Goal: Task Accomplishment & Management: Manage account settings

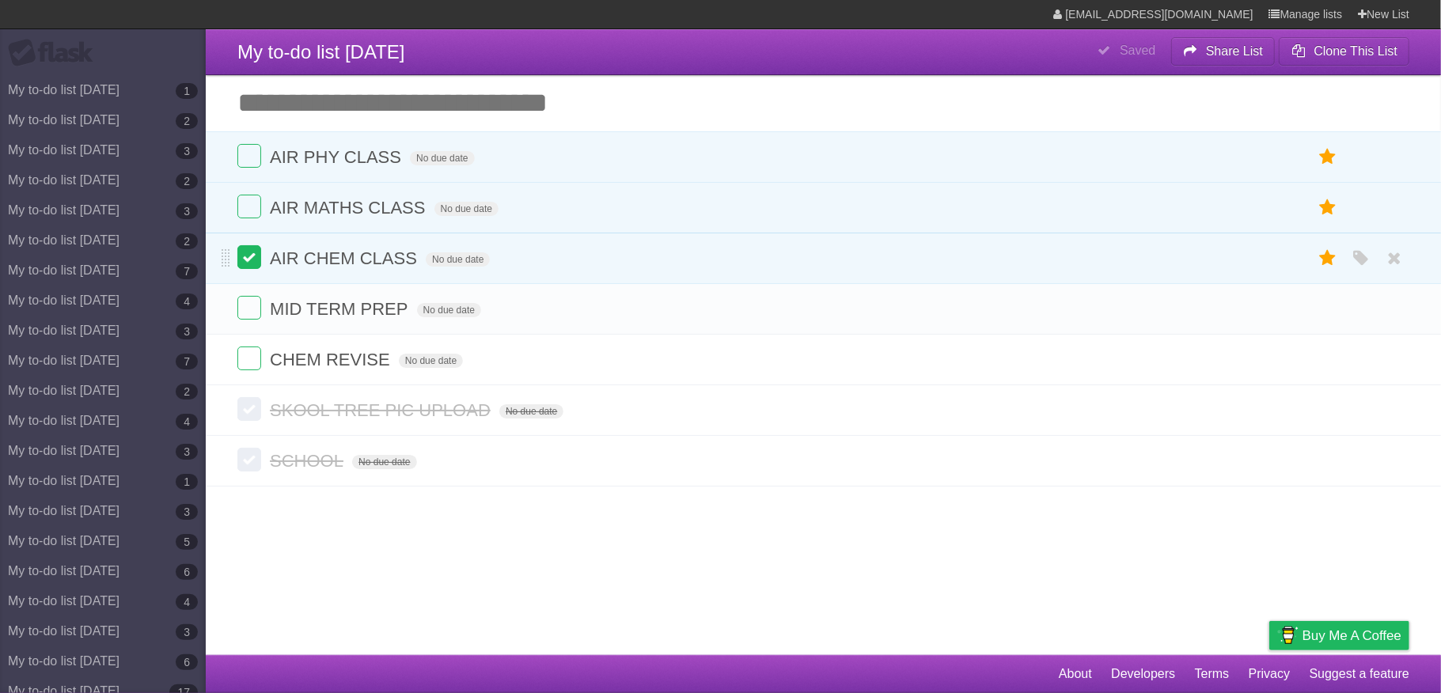
click at [245, 260] on label at bounding box center [249, 257] width 24 height 24
drag, startPoint x: 252, startPoint y: 185, endPoint x: 251, endPoint y: 207, distance: 21.4
click at [252, 188] on li "AIR MATHS CLASS No due date White Red Blue Green Purple Orange" at bounding box center [824, 207] width 1236 height 51
click at [251, 207] on label at bounding box center [249, 207] width 24 height 24
click at [250, 157] on label at bounding box center [249, 156] width 24 height 24
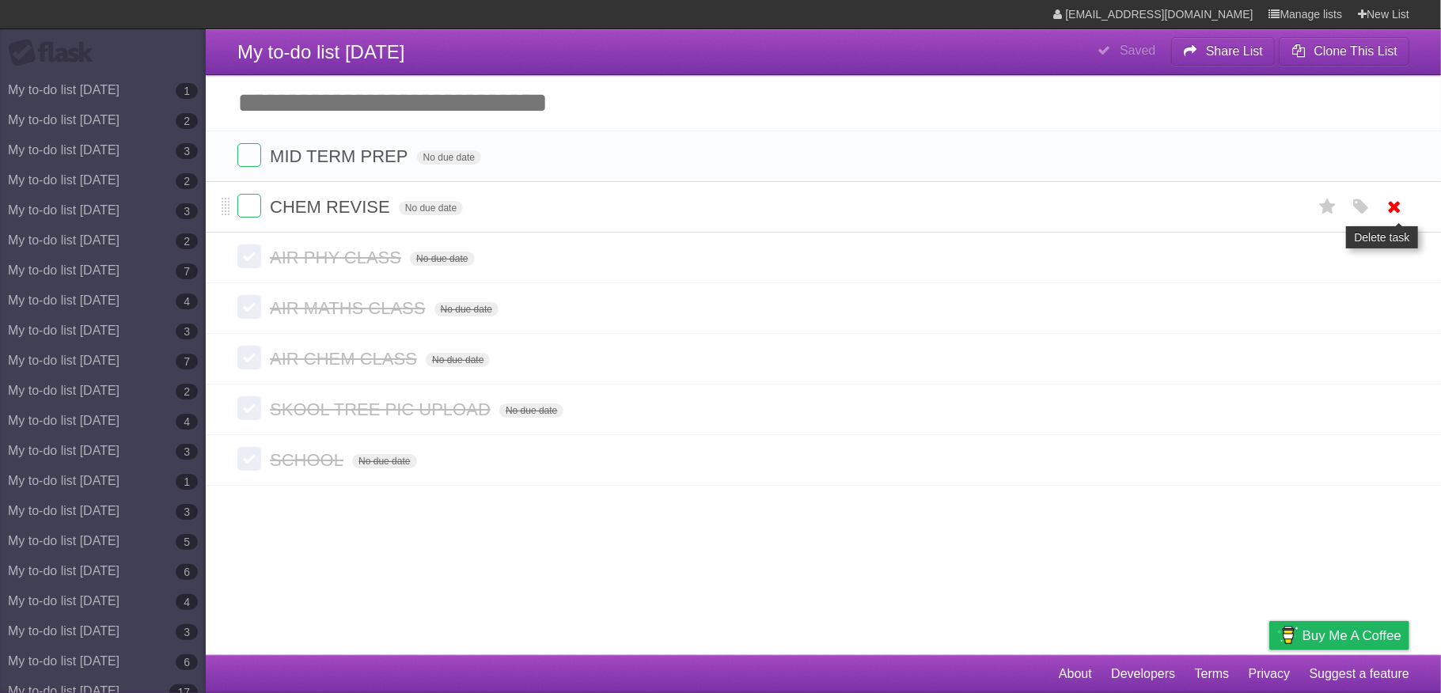
click at [1394, 217] on icon at bounding box center [1395, 207] width 22 height 26
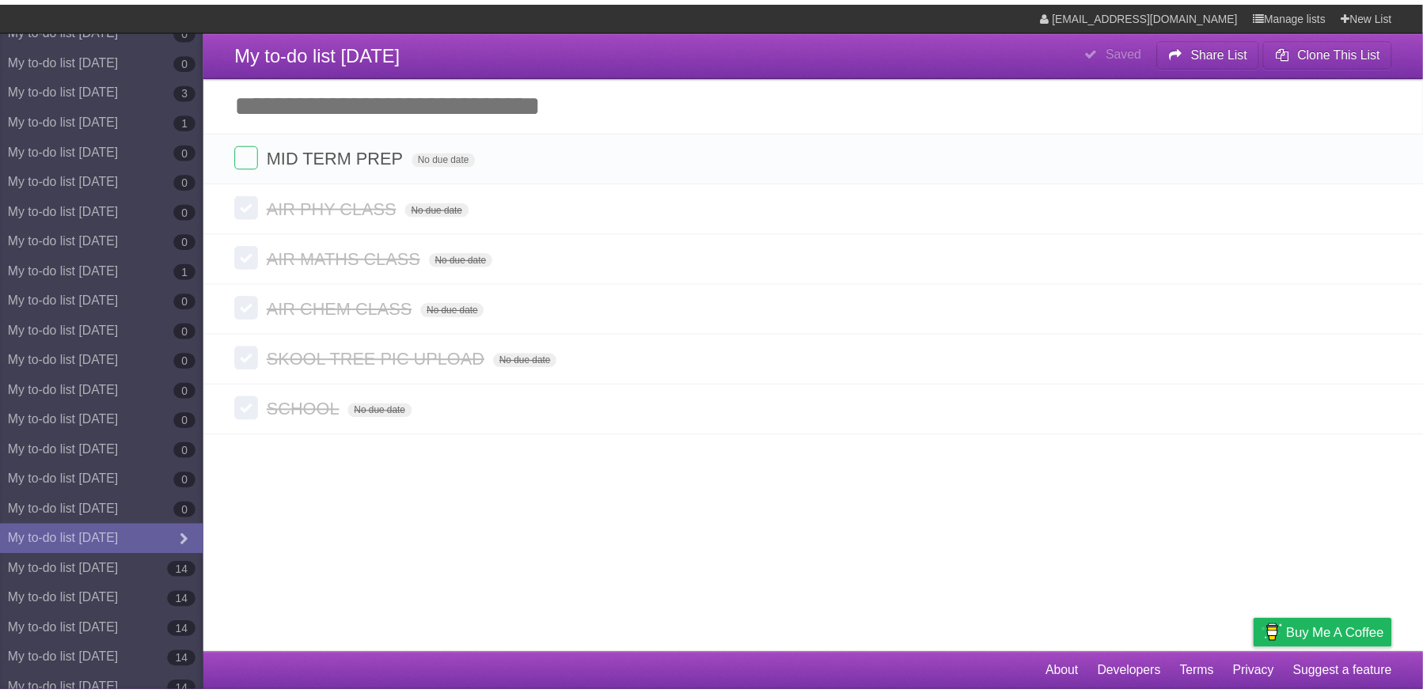
scroll to position [7094, 0]
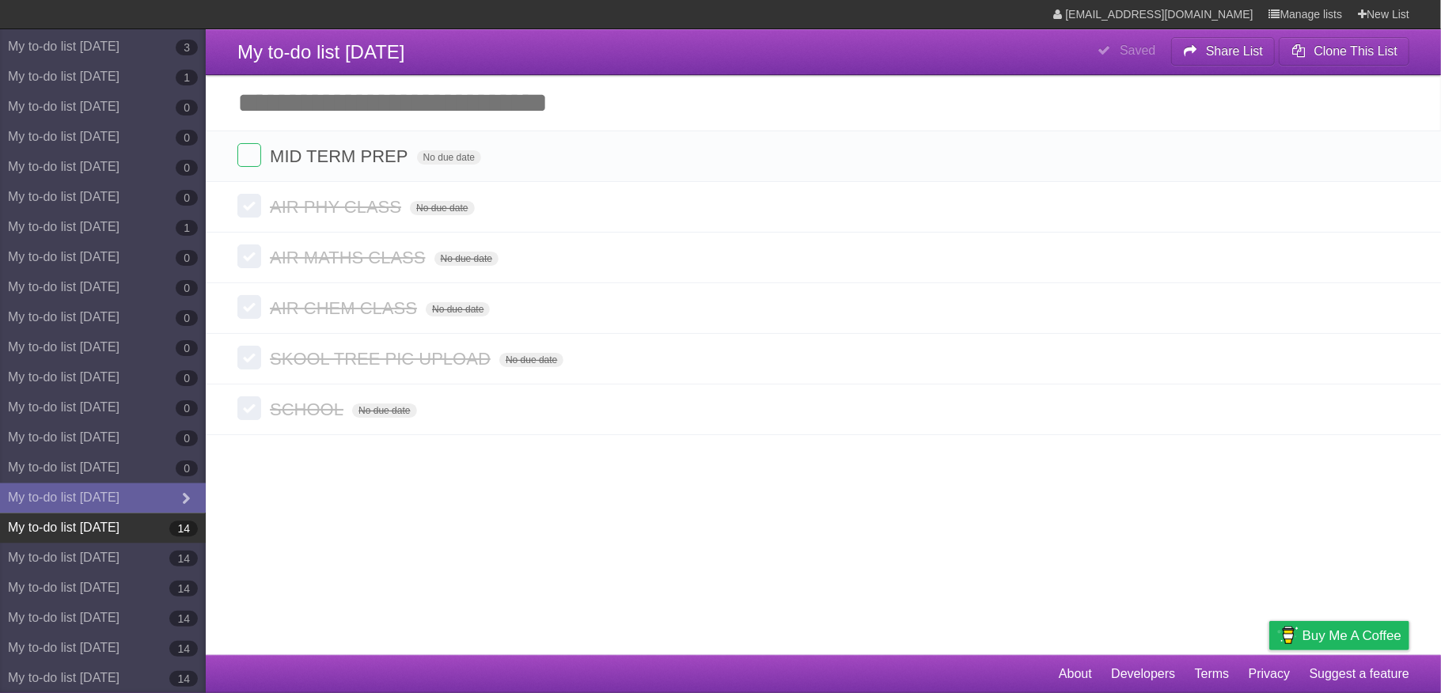
click at [112, 520] on link "My to-do list [DATE] 14" at bounding box center [103, 528] width 206 height 30
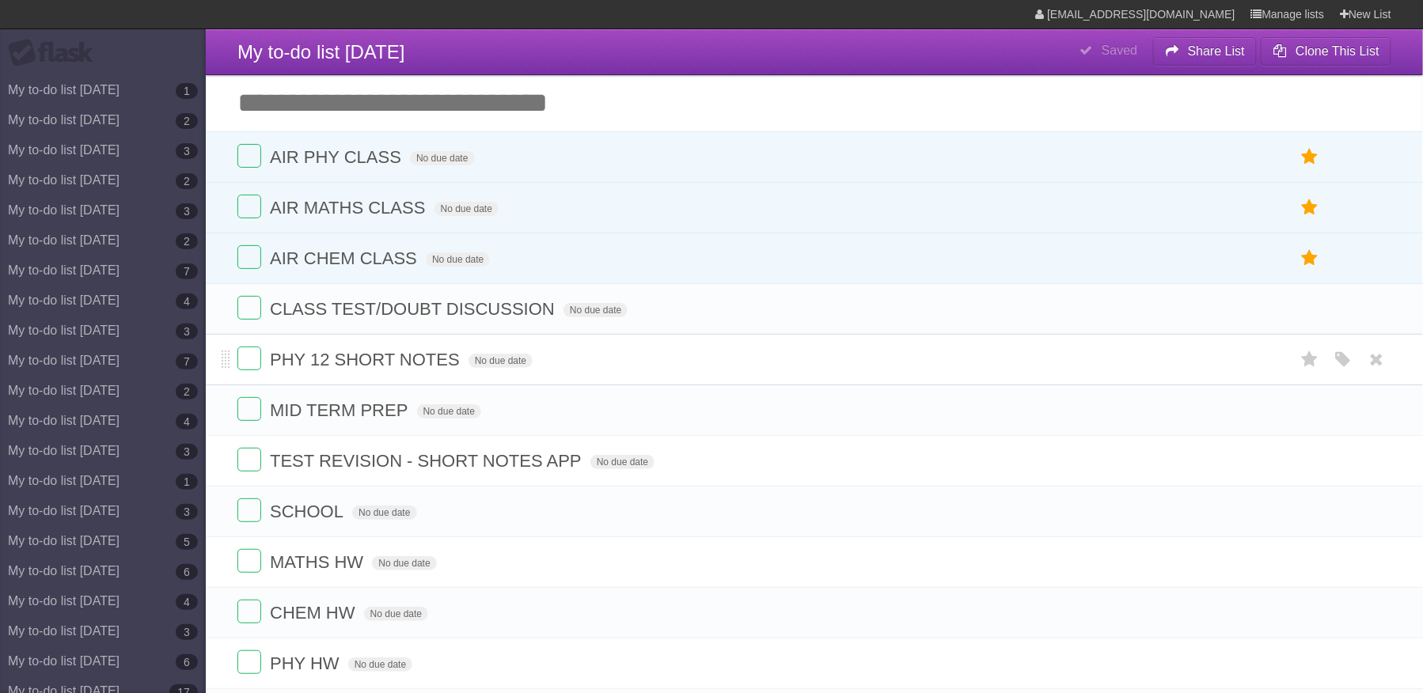
click at [440, 366] on span "PHY 12 SHORT NOTES" at bounding box center [367, 360] width 194 height 20
click at [499, 328] on li "CLASS TEST/DOUBT DISCUSSION No due date White Red Blue Green Purple Orange" at bounding box center [814, 308] width 1217 height 51
click at [502, 315] on span "CLASS TEST/DOUBT DISCUSSION" at bounding box center [414, 309] width 289 height 20
type input "**********"
click at [1369, 470] on icon at bounding box center [1377, 461] width 22 height 26
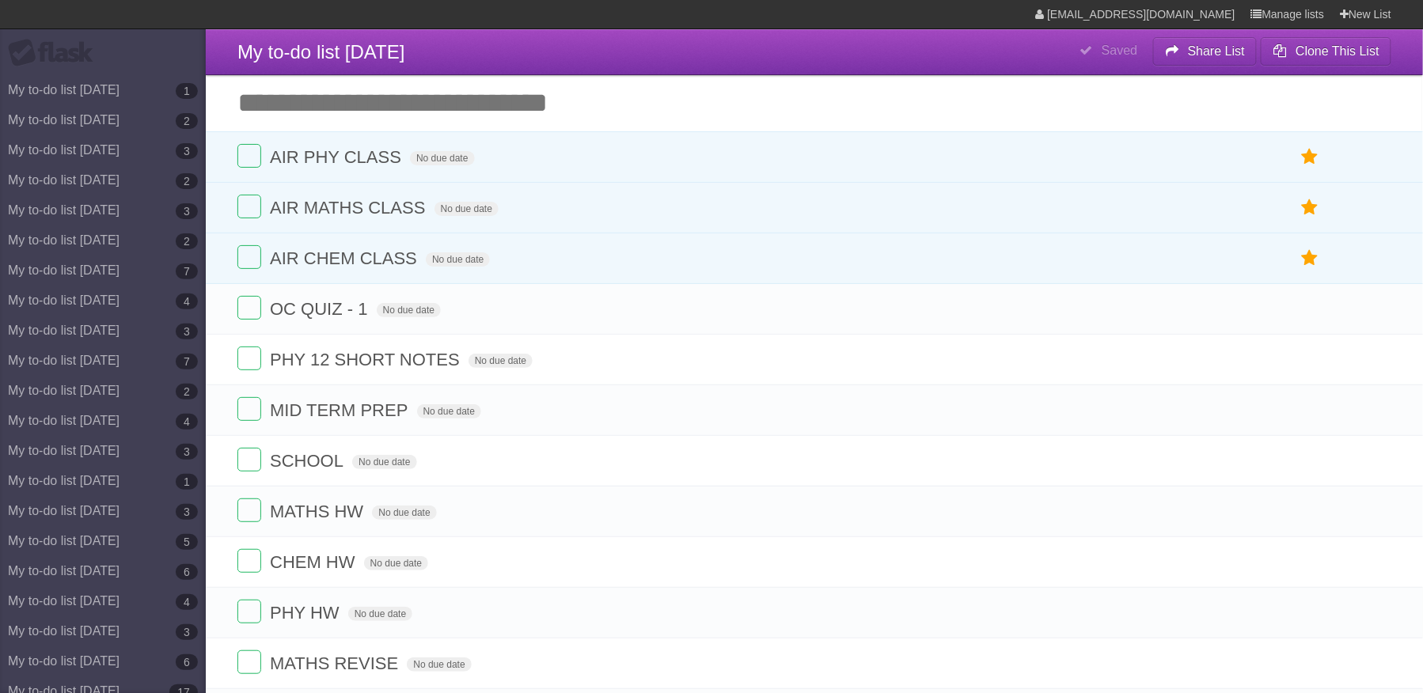
click at [1369, 470] on icon at bounding box center [1377, 461] width 22 height 26
click at [361, 470] on span "MATHS HW" at bounding box center [318, 461] width 97 height 20
type input "**********"
click at [348, 522] on span "CHEM HW" at bounding box center [314, 512] width 89 height 20
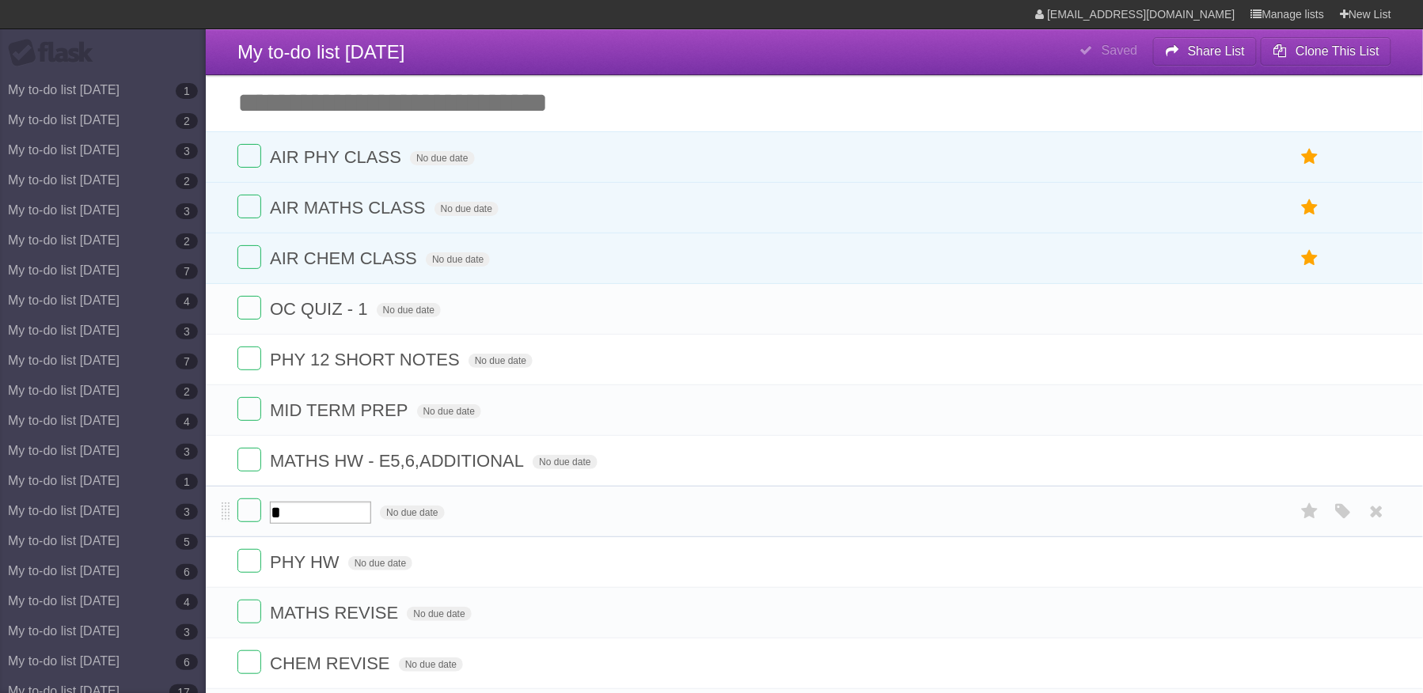
scroll to position [0, 0]
type input "**********"
click at [344, 572] on span "PHY HW" at bounding box center [307, 562] width 74 height 20
type input "**********"
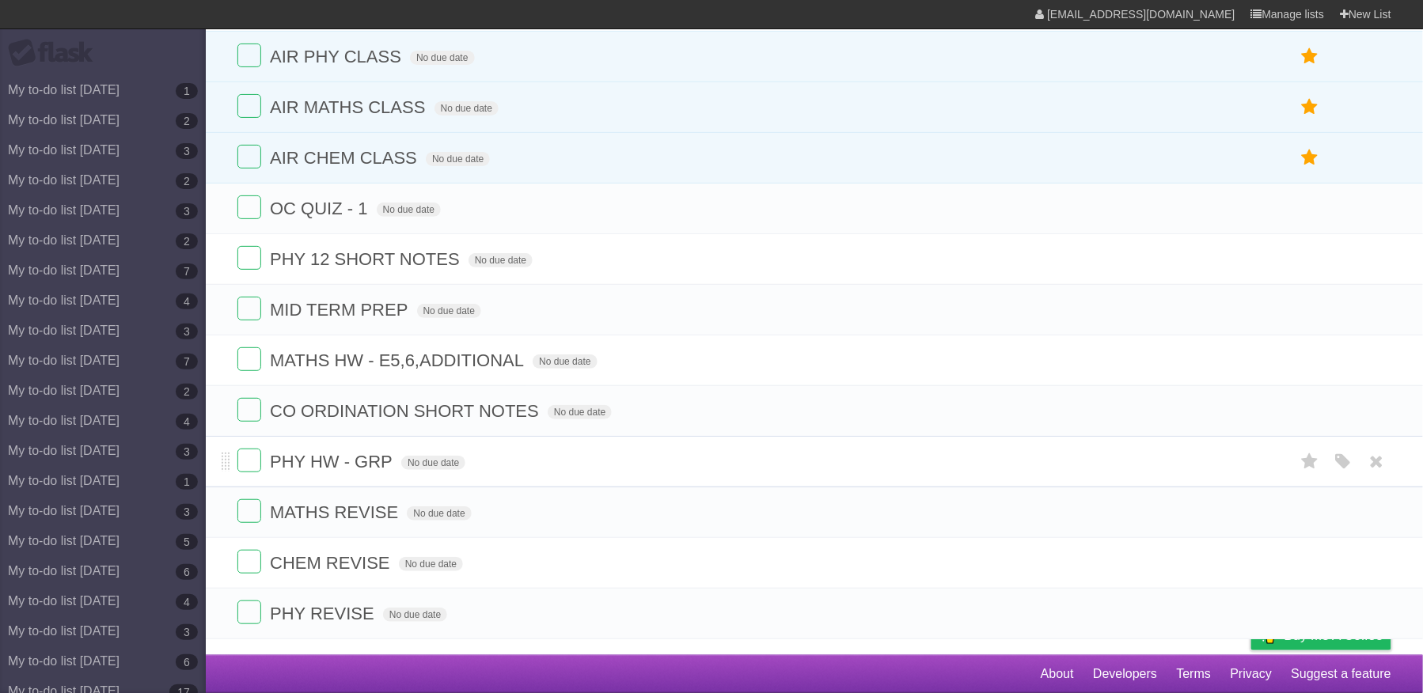
scroll to position [0, 0]
